Goal: Transaction & Acquisition: Download file/media

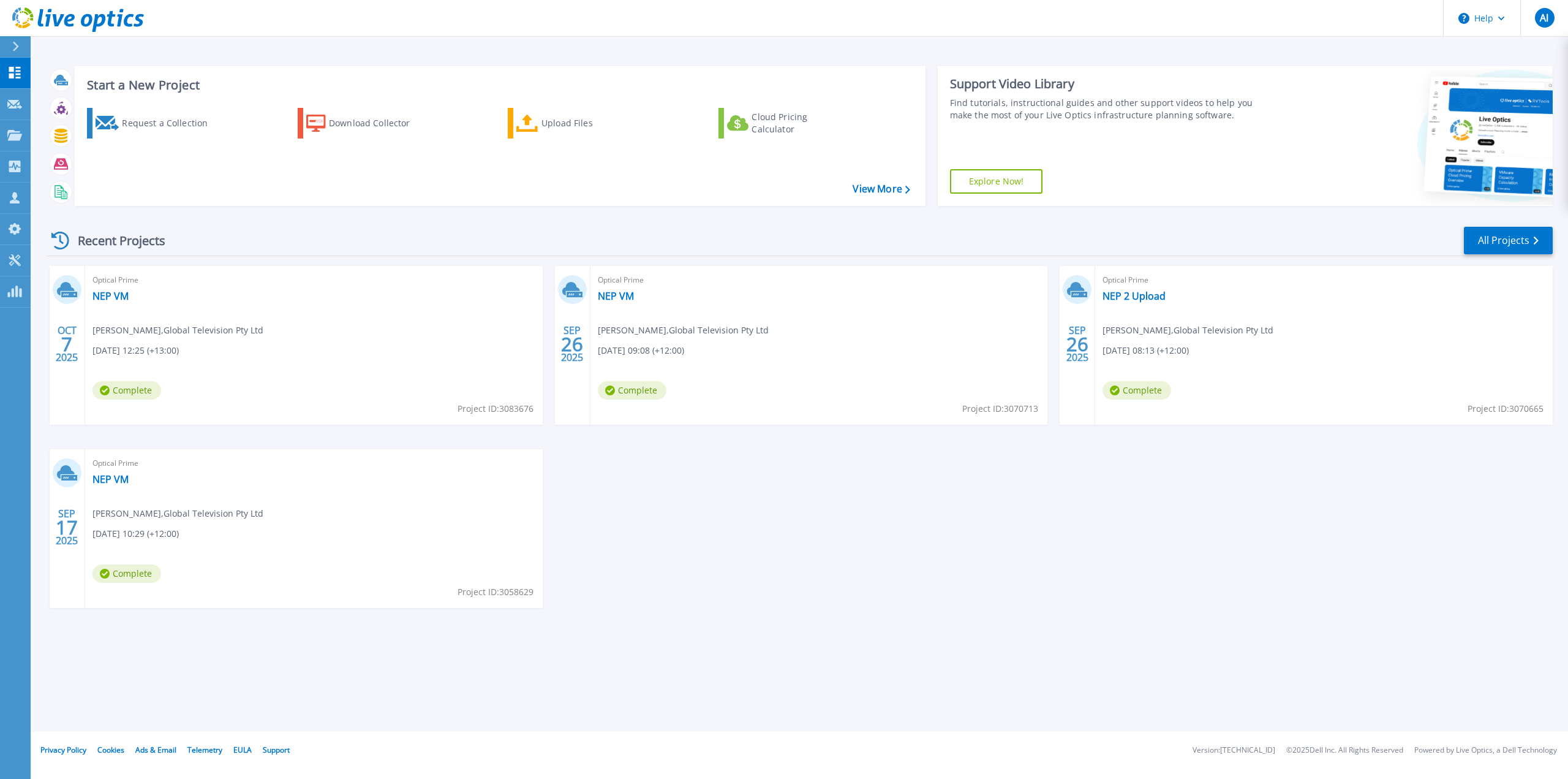
click at [141, 329] on span "Geremy Brown , Global Television Pty Ltd" at bounding box center [178, 329] width 171 height 13
click at [1524, 244] on link "All Projects" at bounding box center [1509, 240] width 89 height 28
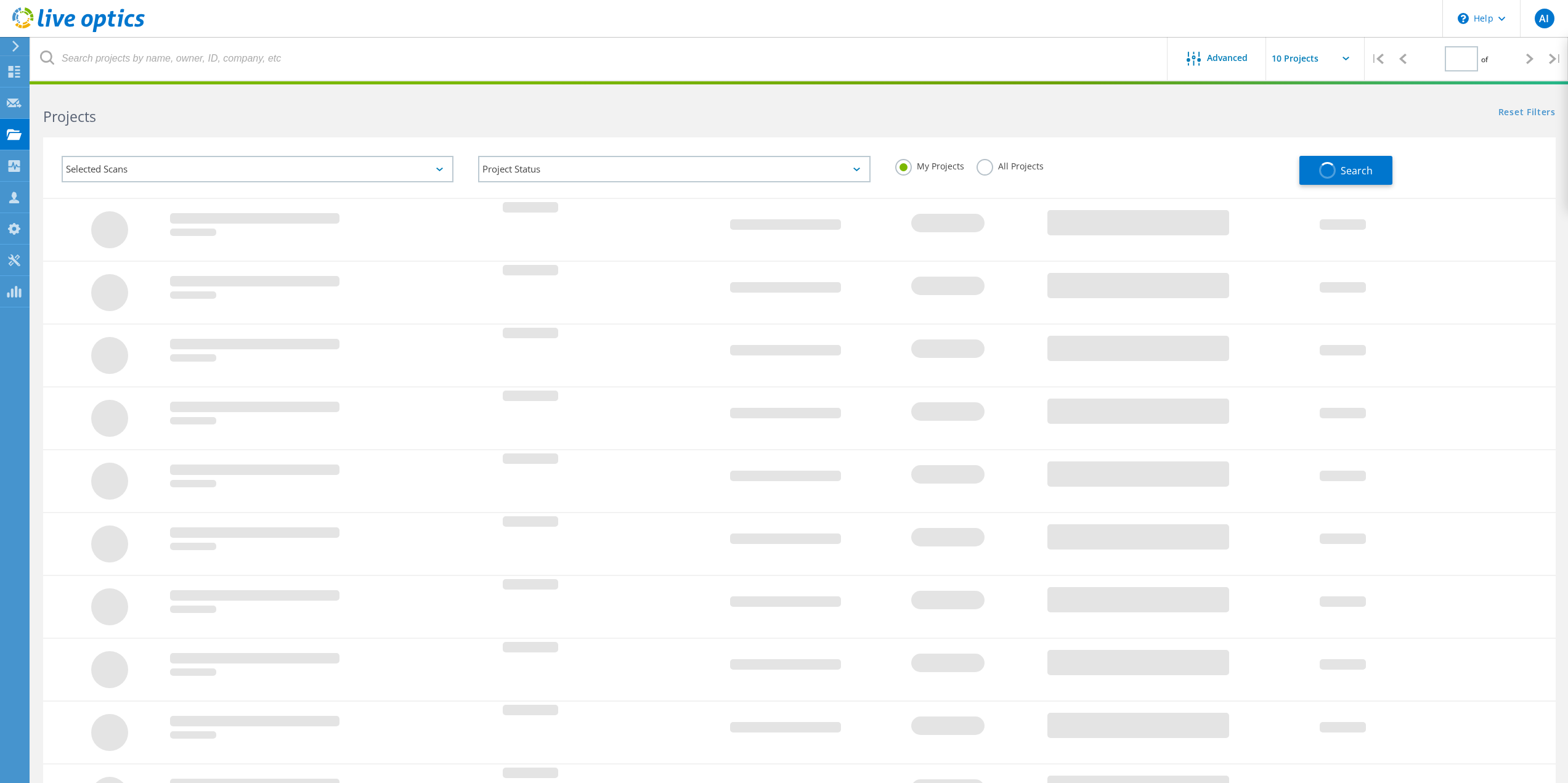
type input "1"
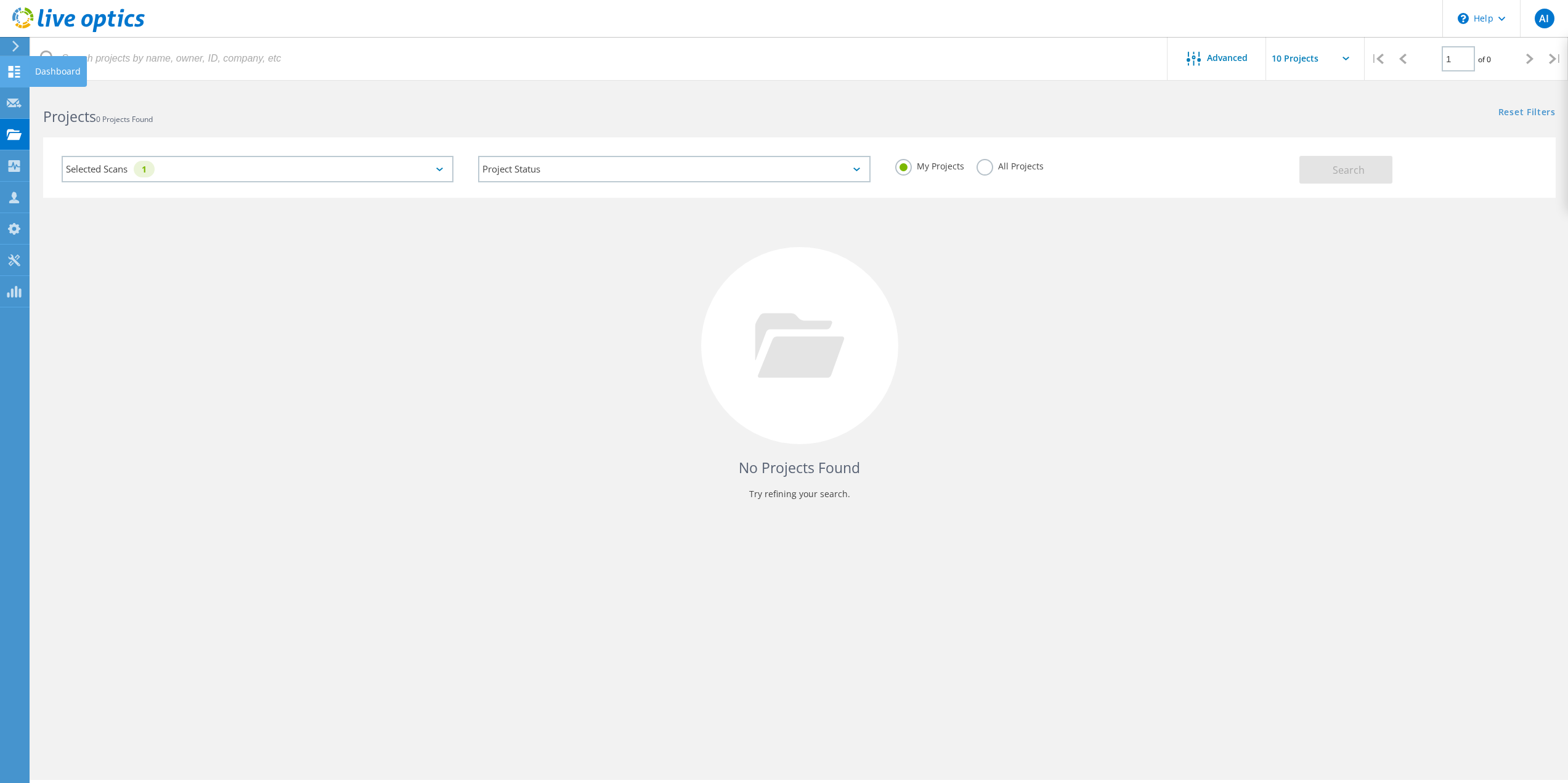
click at [43, 74] on div "Dashboard" at bounding box center [58, 72] width 46 height 9
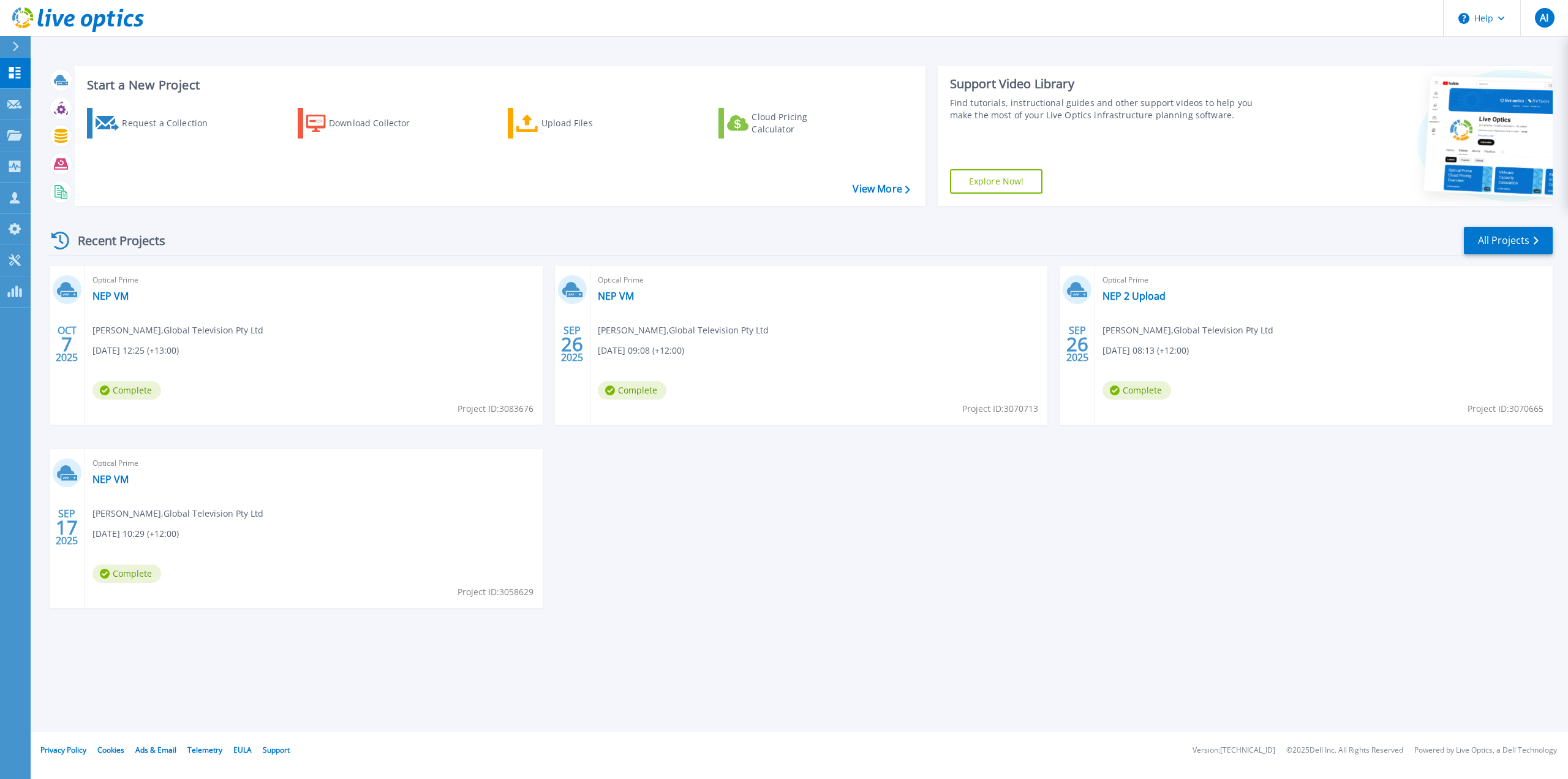
click at [55, 335] on div "OCT 7 2025" at bounding box center [67, 345] width 36 height 159
click at [63, 346] on span "7" at bounding box center [66, 344] width 11 height 10
click at [63, 522] on span "17" at bounding box center [66, 527] width 22 height 10
click at [24, 168] on link "Collectors Collectors" at bounding box center [15, 167] width 30 height 31
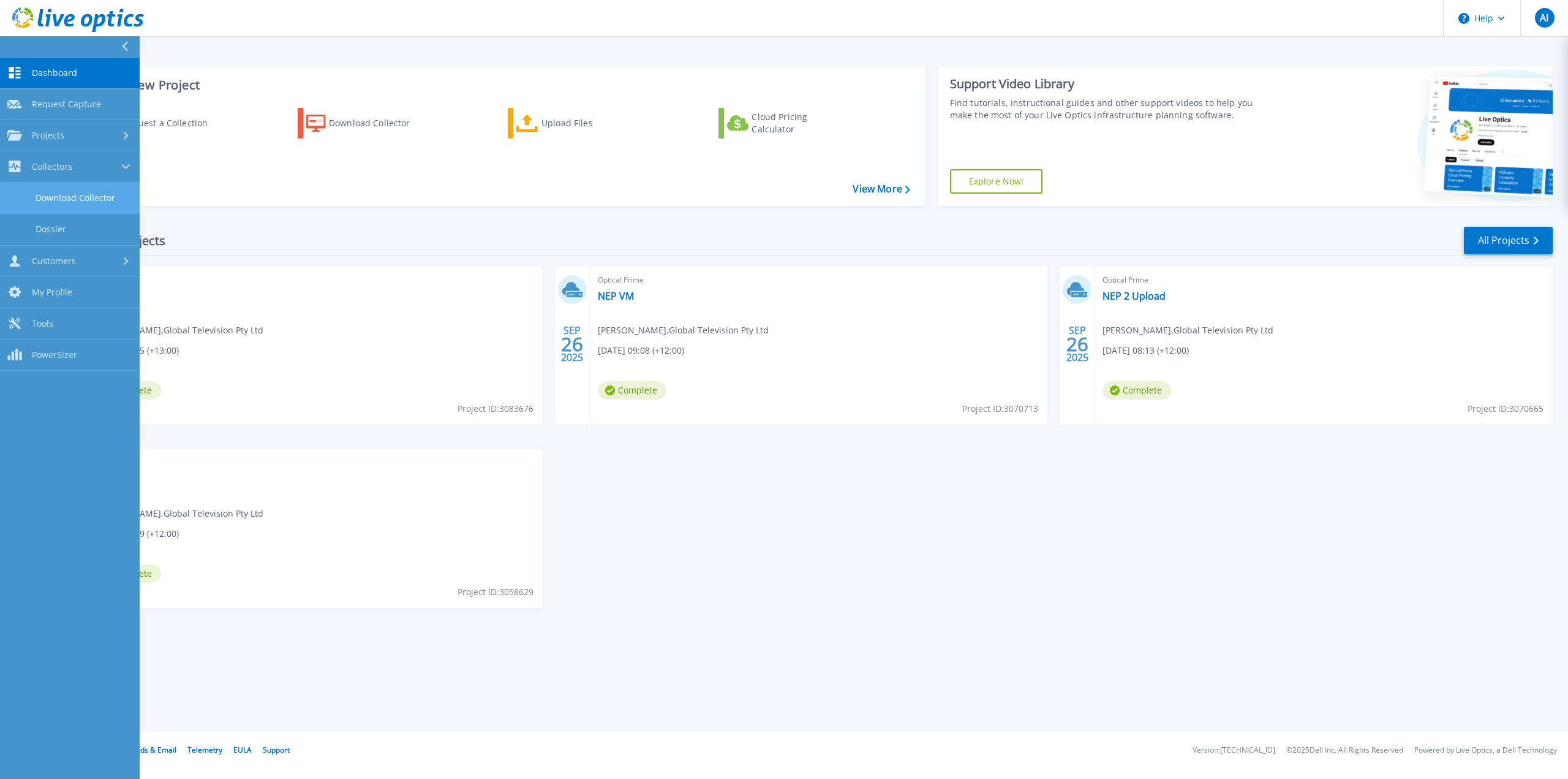
click at [54, 193] on link "Download Collector" at bounding box center [70, 199] width 139 height 31
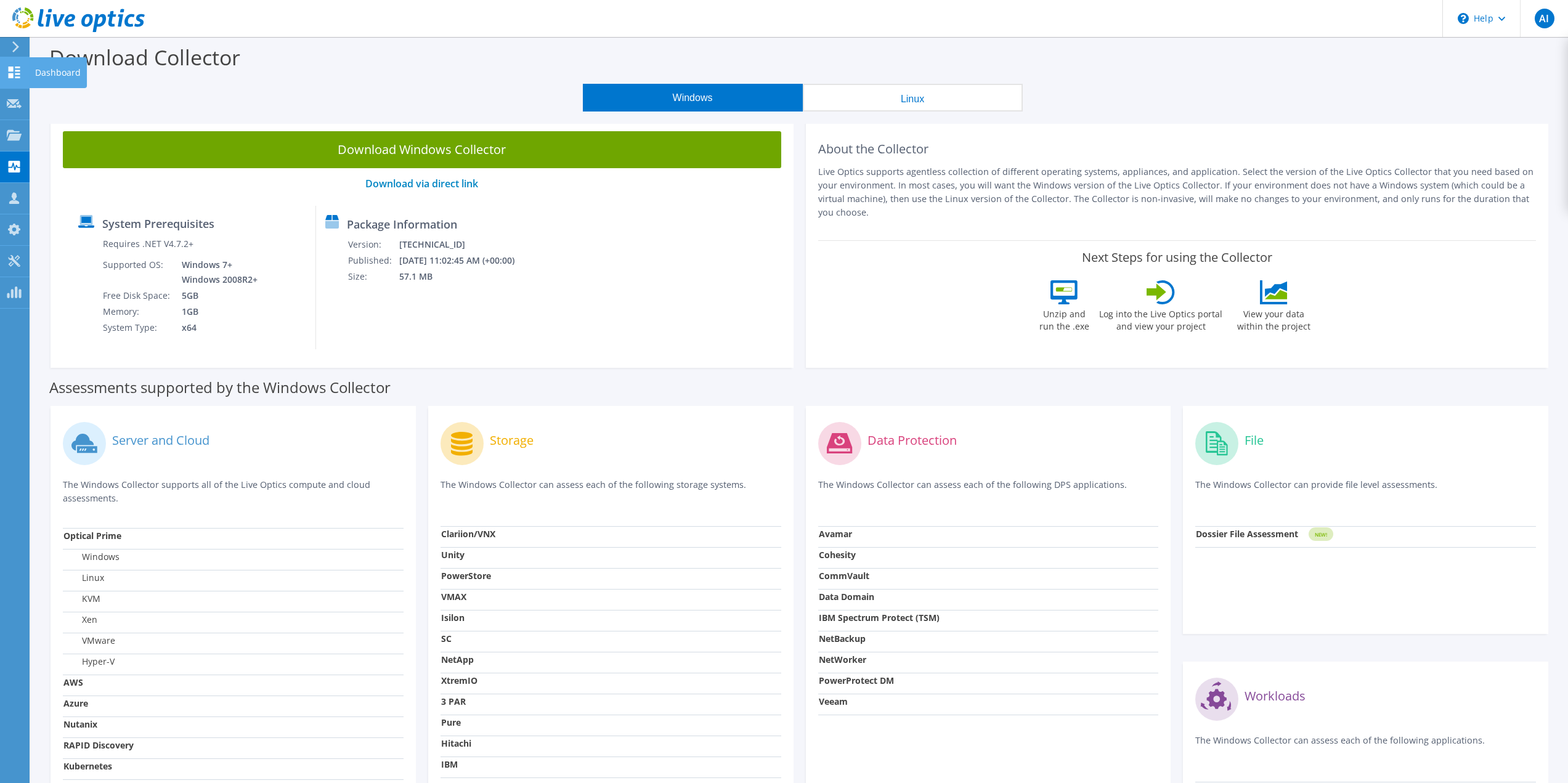
click at [69, 76] on div "Dashboard" at bounding box center [58, 72] width 58 height 31
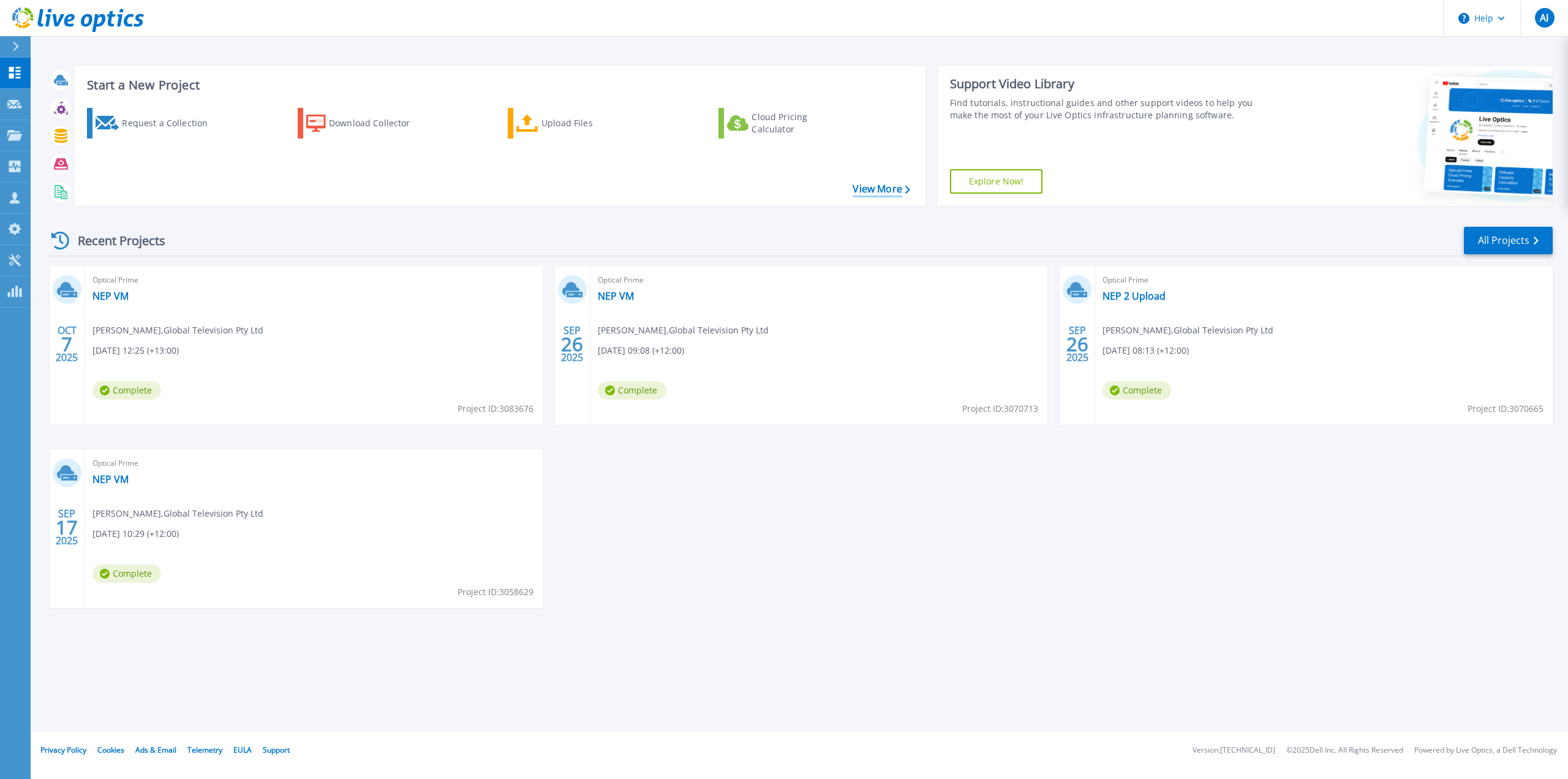
click at [880, 189] on link "View More" at bounding box center [881, 188] width 57 height 11
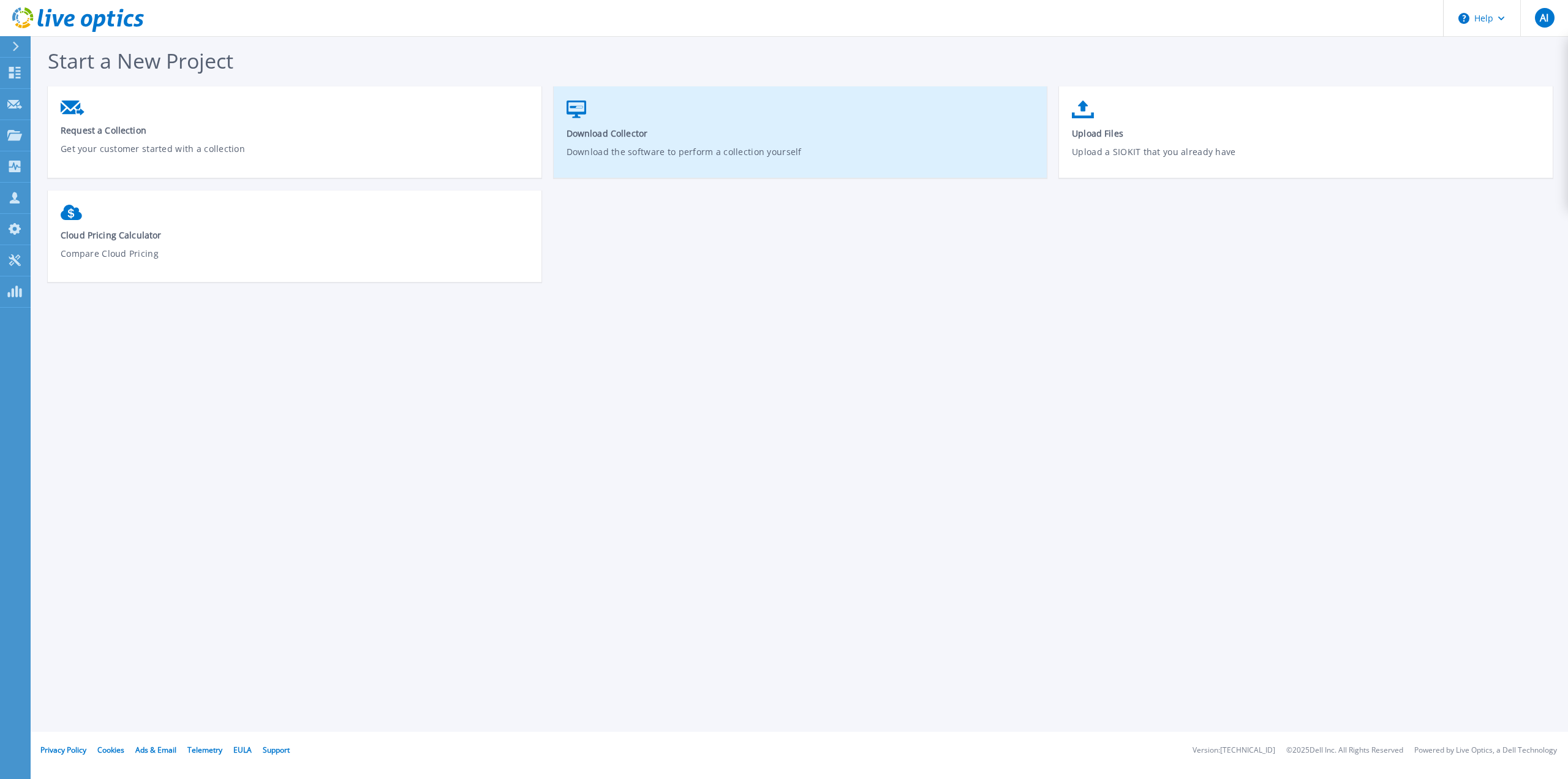
click at [652, 140] on link "Download Collector Download the software to perform a collection yourself" at bounding box center [801, 138] width 494 height 88
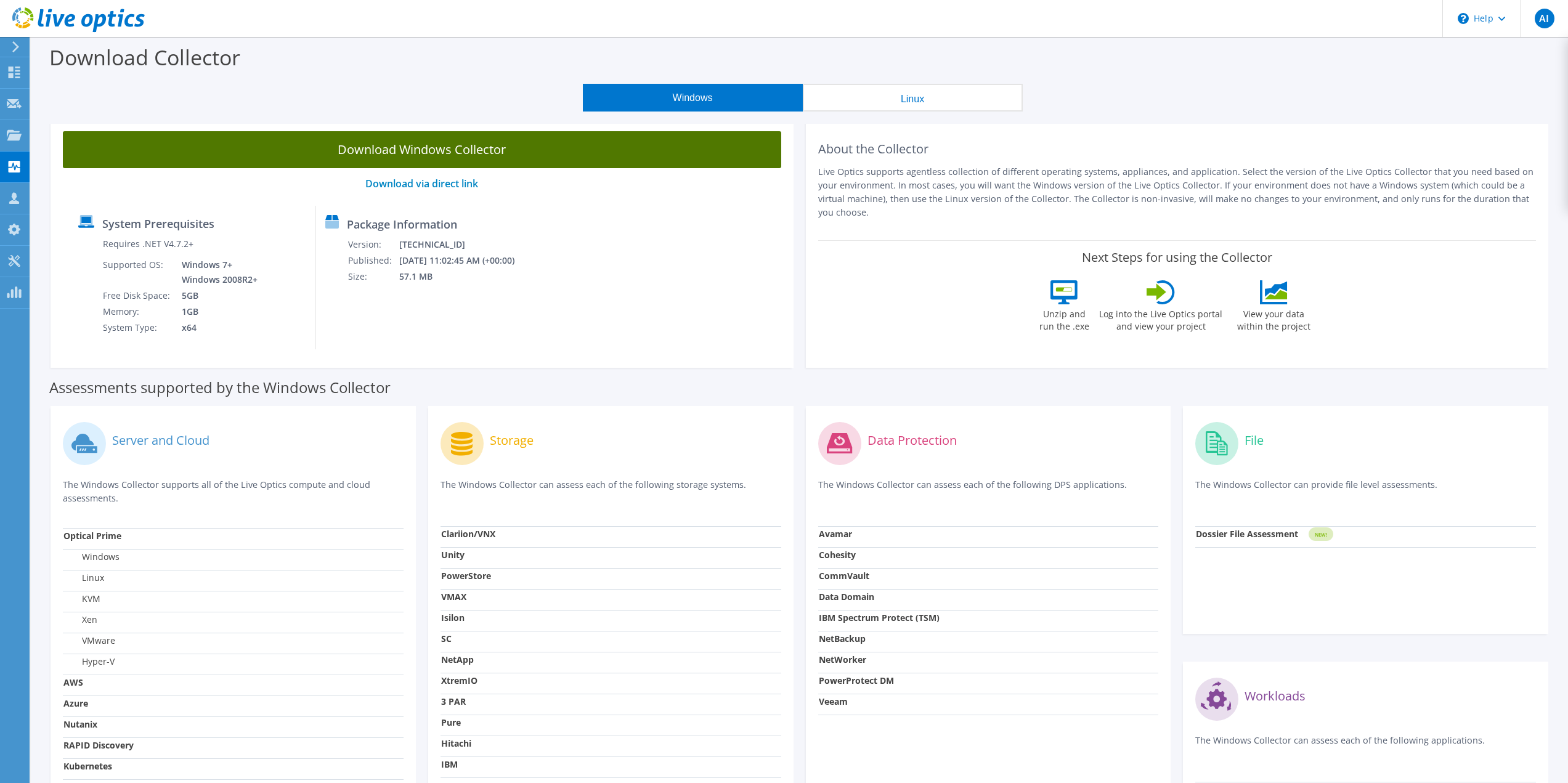
click at [445, 152] on link "Download Windows Collector" at bounding box center [422, 150] width 718 height 37
